Goal: Information Seeking & Learning: Understand process/instructions

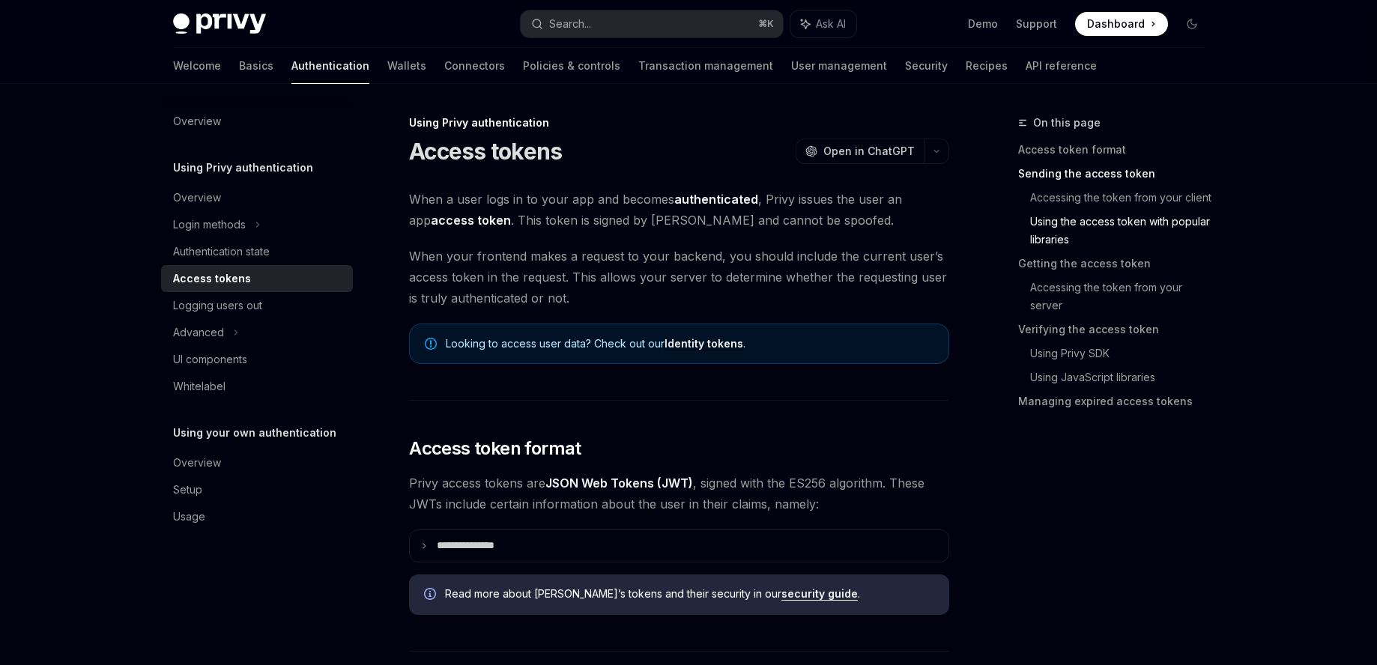
scroll to position [1265, 0]
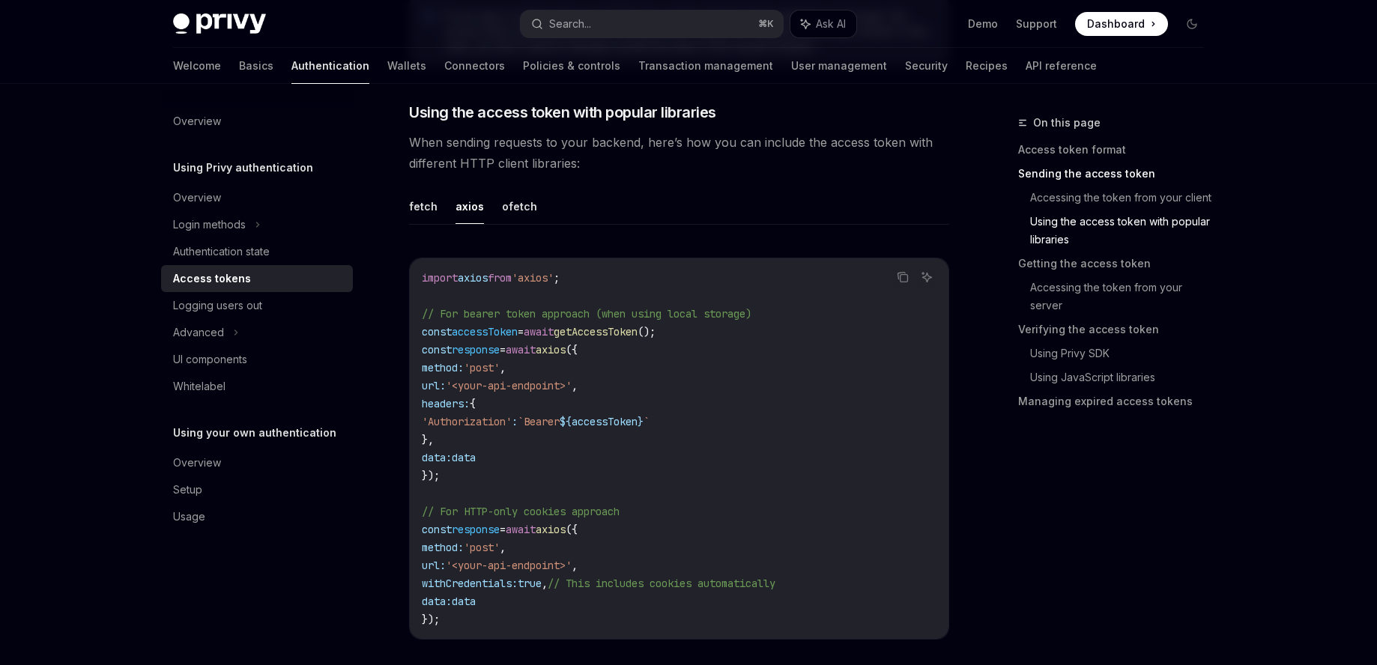
click at [690, 351] on code "import axios from 'axios' ; // For bearer token approach (when using local stor…" at bounding box center [679, 449] width 515 height 360
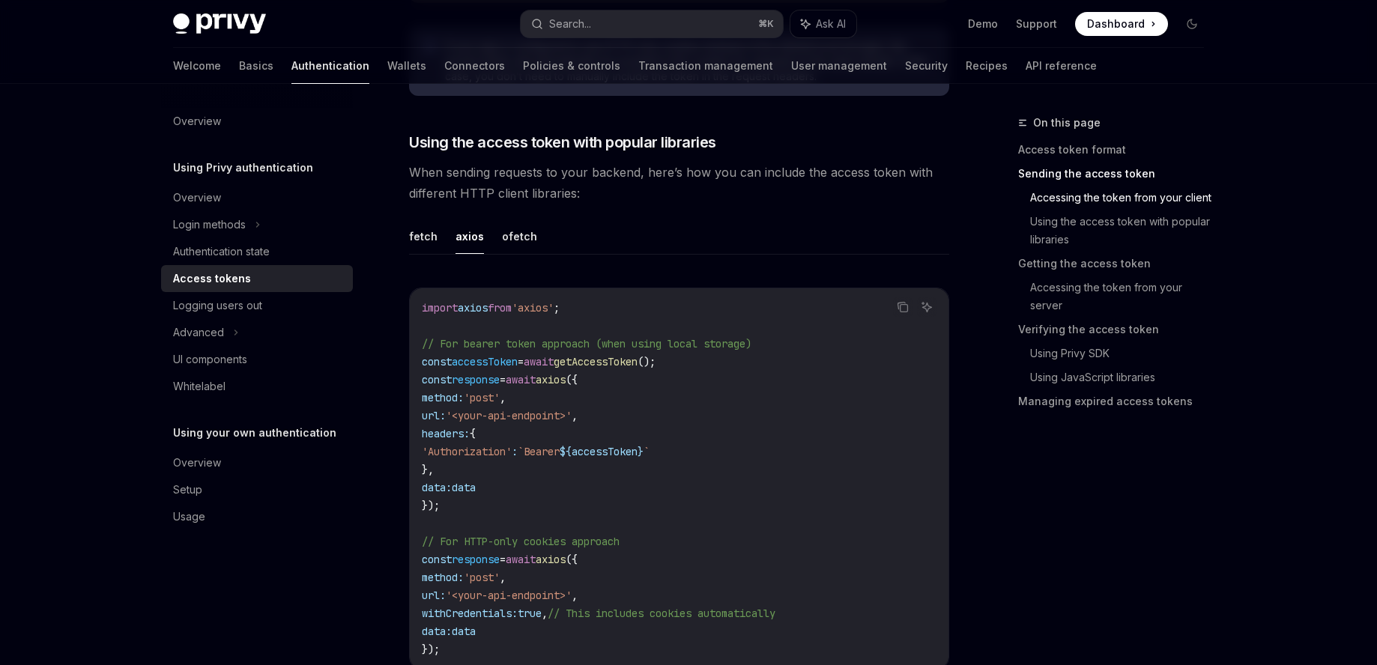
scroll to position [1240, 0]
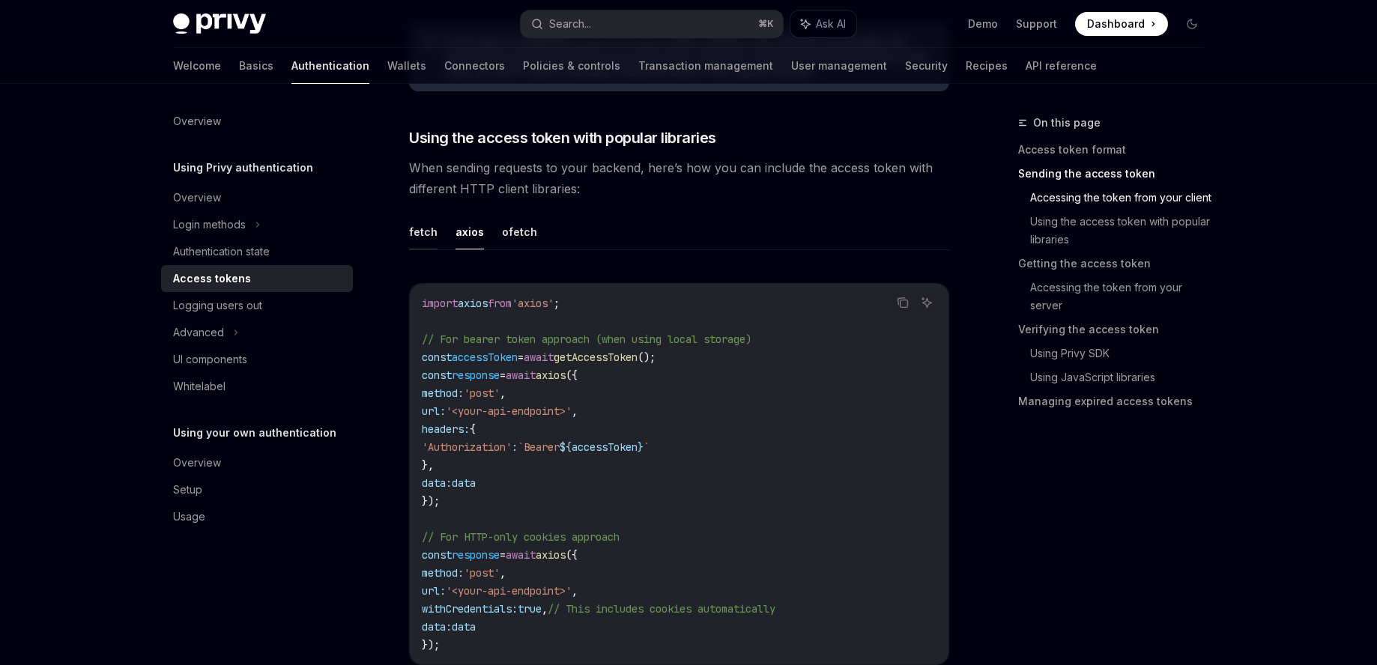
click at [413, 231] on button "fetch" at bounding box center [423, 231] width 28 height 35
type textarea "*"
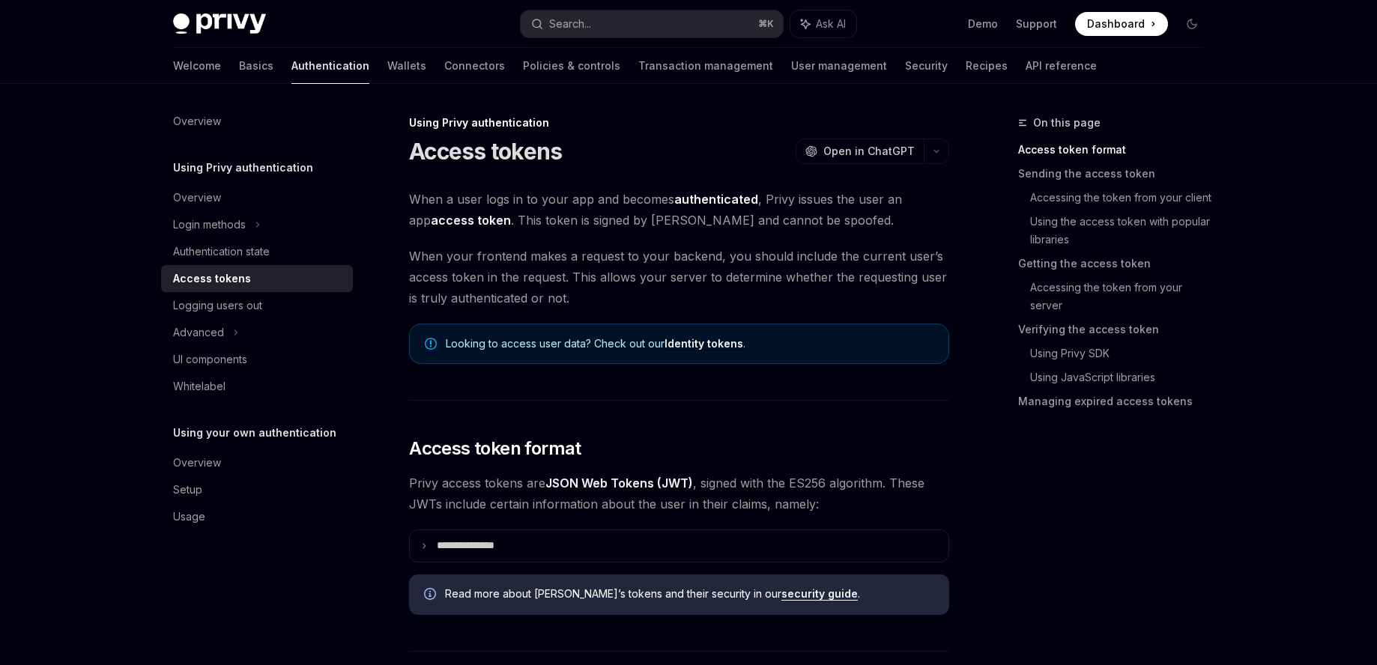
drag, startPoint x: 604, startPoint y: 276, endPoint x: 602, endPoint y: 287, distance: 11.5
click at [604, 276] on span "When your frontend makes a request to your backend, you should include the curr…" at bounding box center [679, 277] width 540 height 63
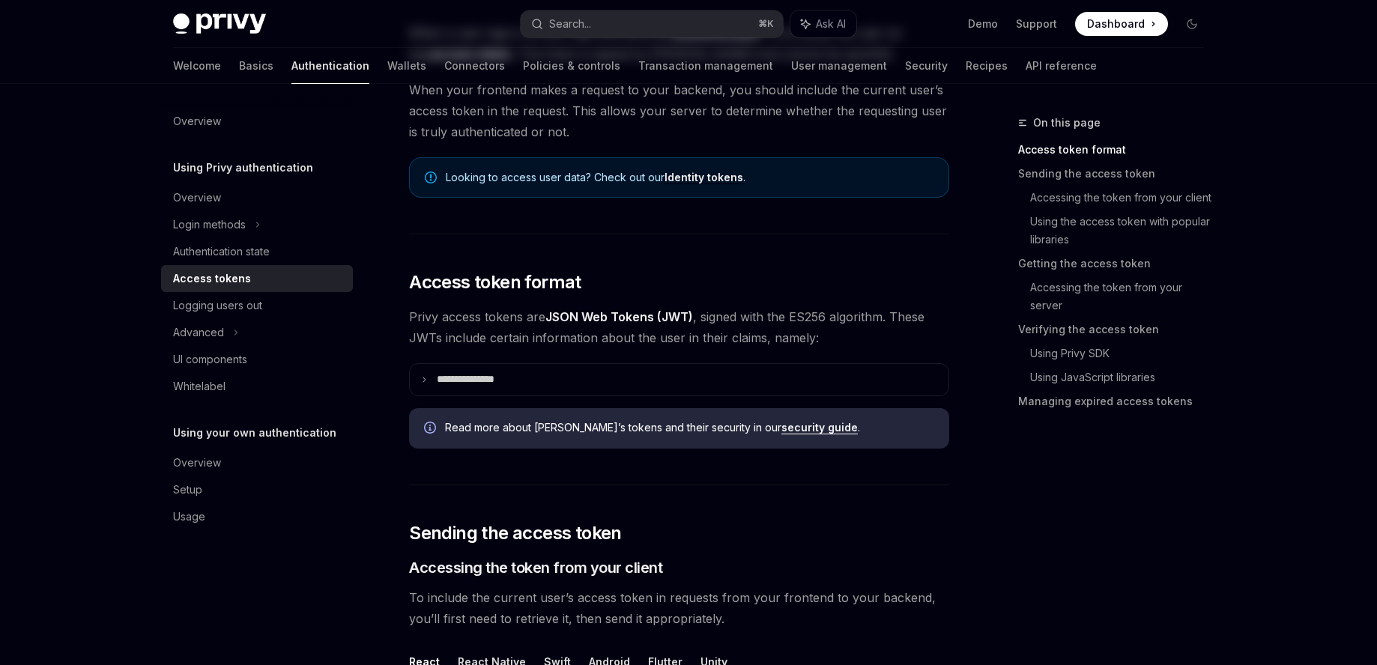
scroll to position [310, 0]
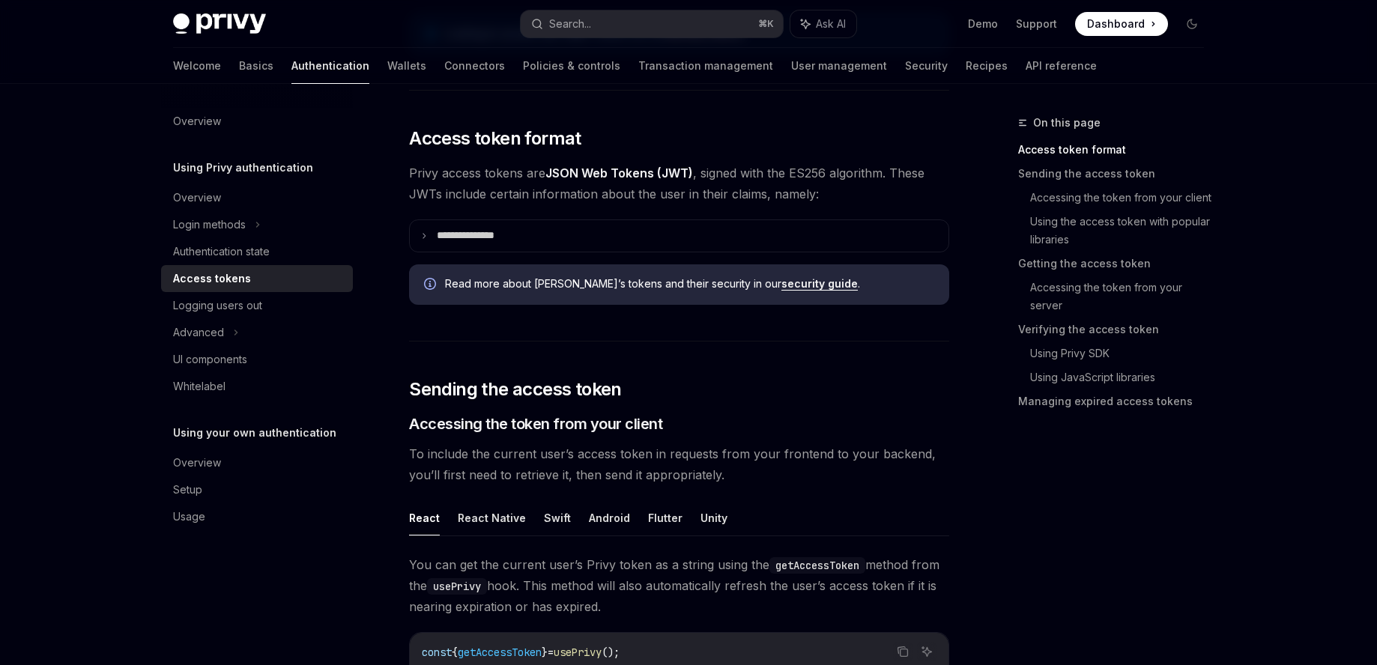
click at [610, 287] on span "Read more about [PERSON_NAME]’s tokens and their security in our security guide…" at bounding box center [689, 284] width 489 height 15
click at [573, 240] on summary "**********" at bounding box center [679, 235] width 539 height 31
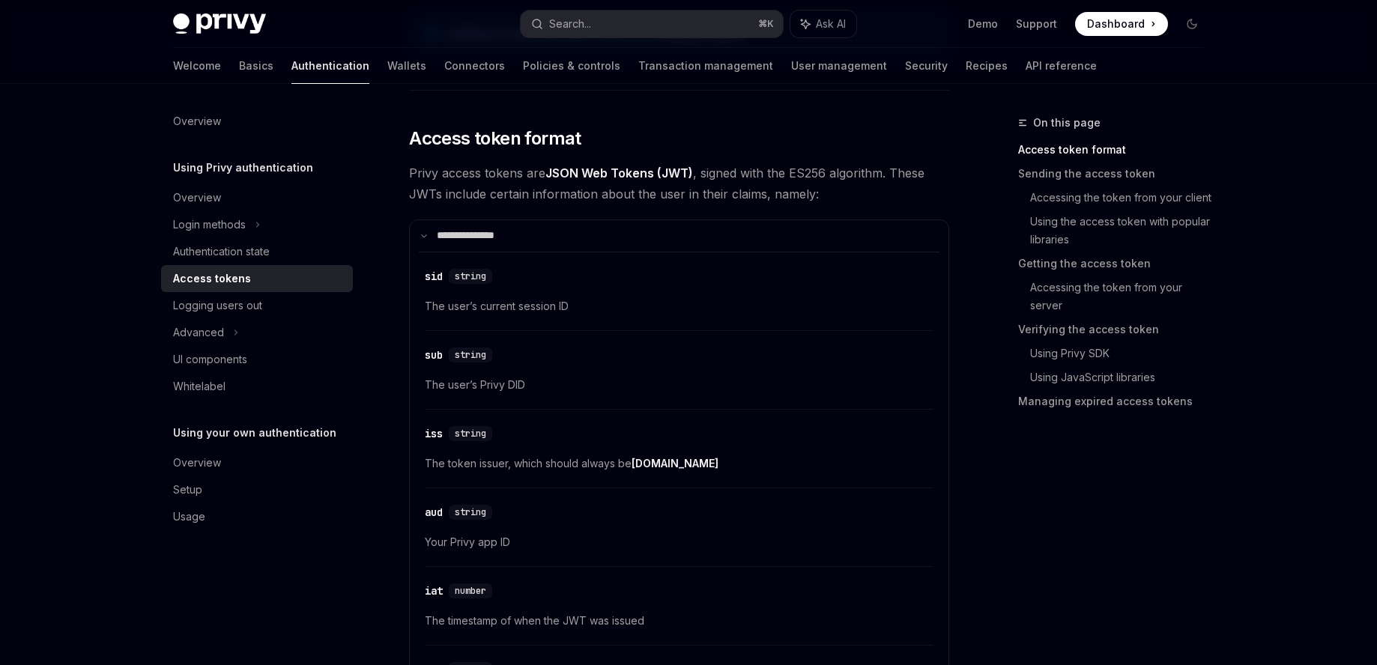
scroll to position [0, 0]
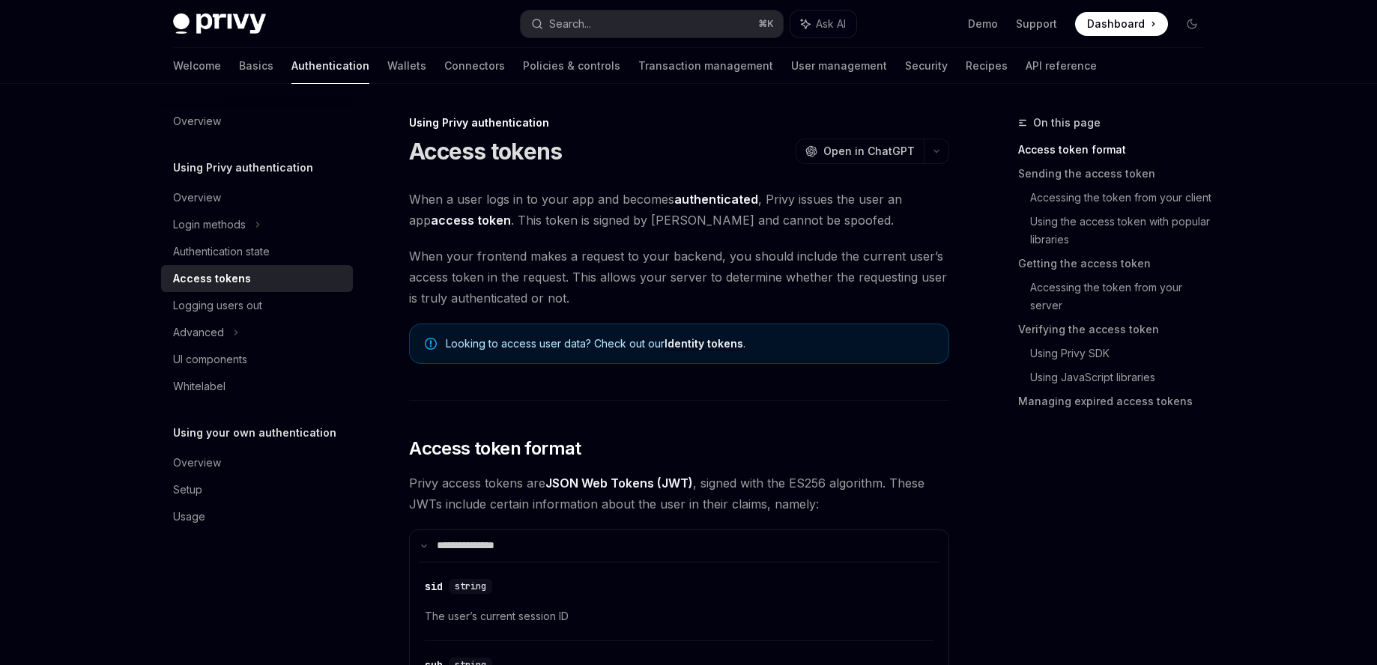
click at [535, 340] on span "Looking to access user data? Check out our Identity tokens ." at bounding box center [690, 343] width 488 height 15
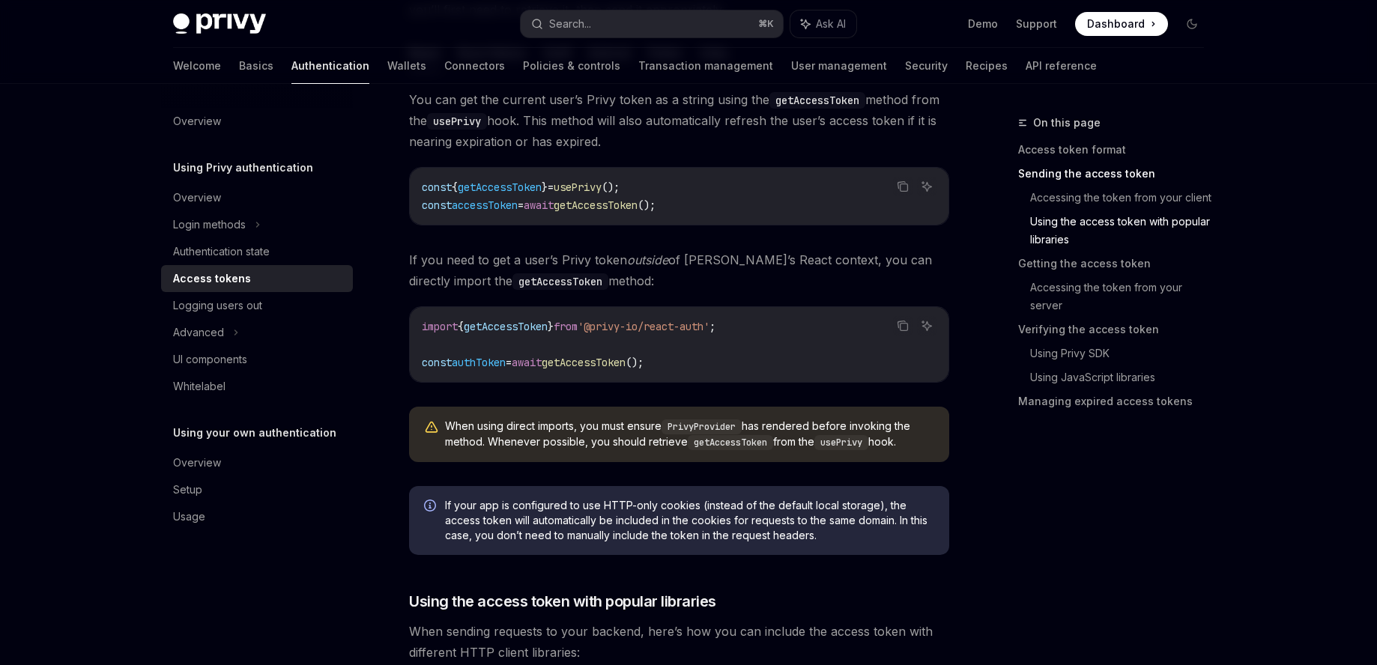
scroll to position [1273, 0]
click at [708, 428] on code "PrivyProvider" at bounding box center [702, 427] width 80 height 15
click at [708, 427] on code "PrivyProvider" at bounding box center [702, 427] width 80 height 15
copy code "PrivyProvider"
